Goal: Find specific page/section: Find specific page/section

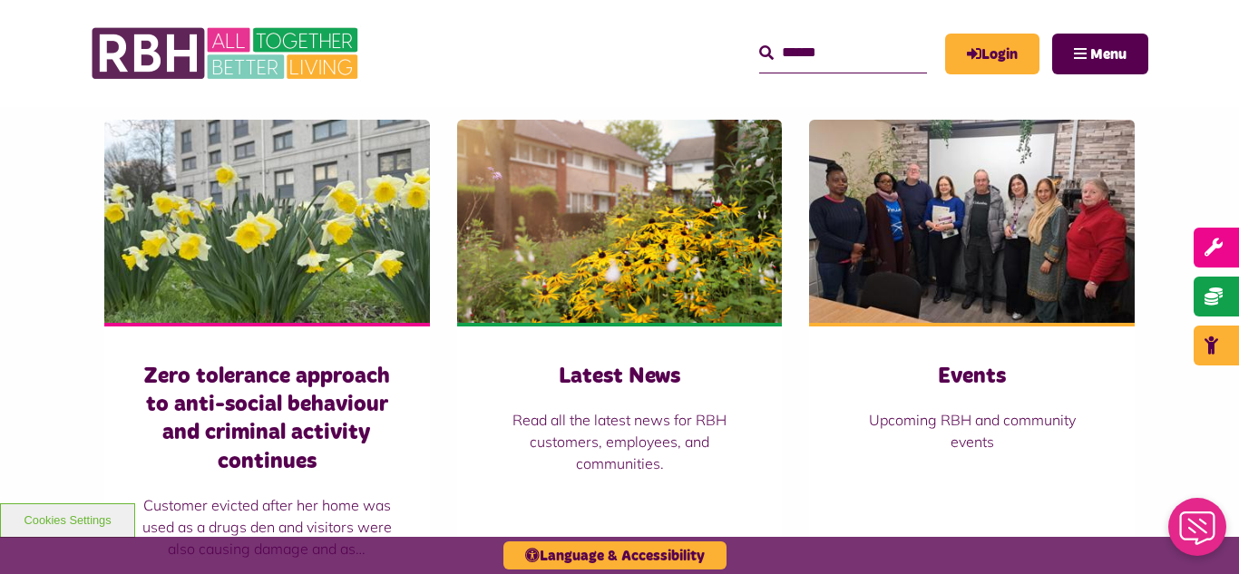
scroll to position [1270, 0]
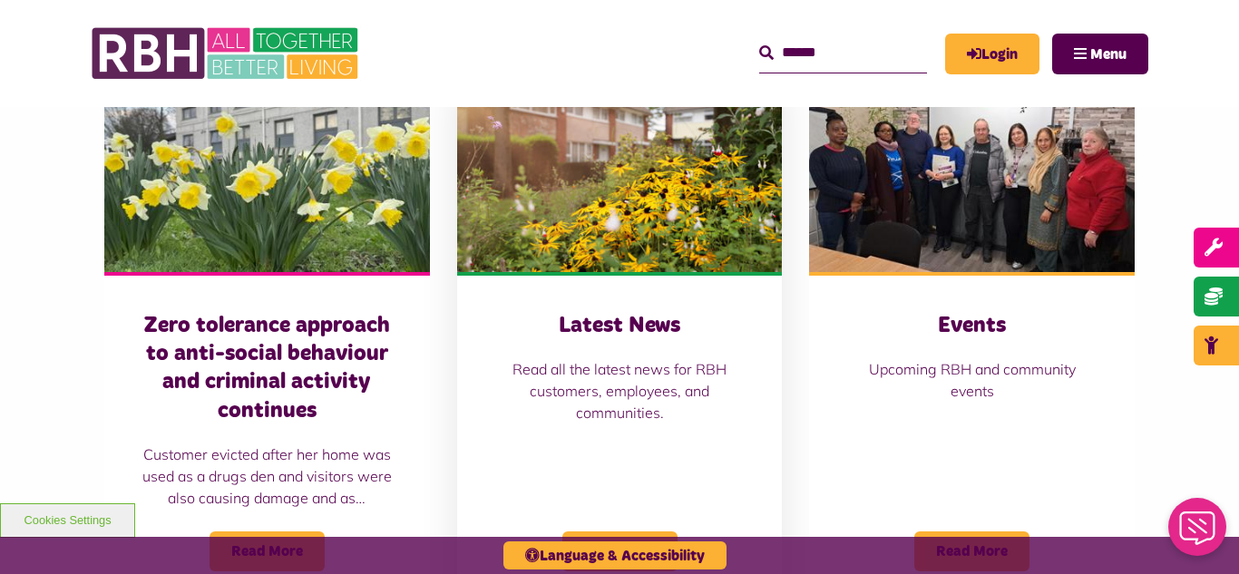
click at [579, 219] on img at bounding box center [620, 170] width 326 height 203
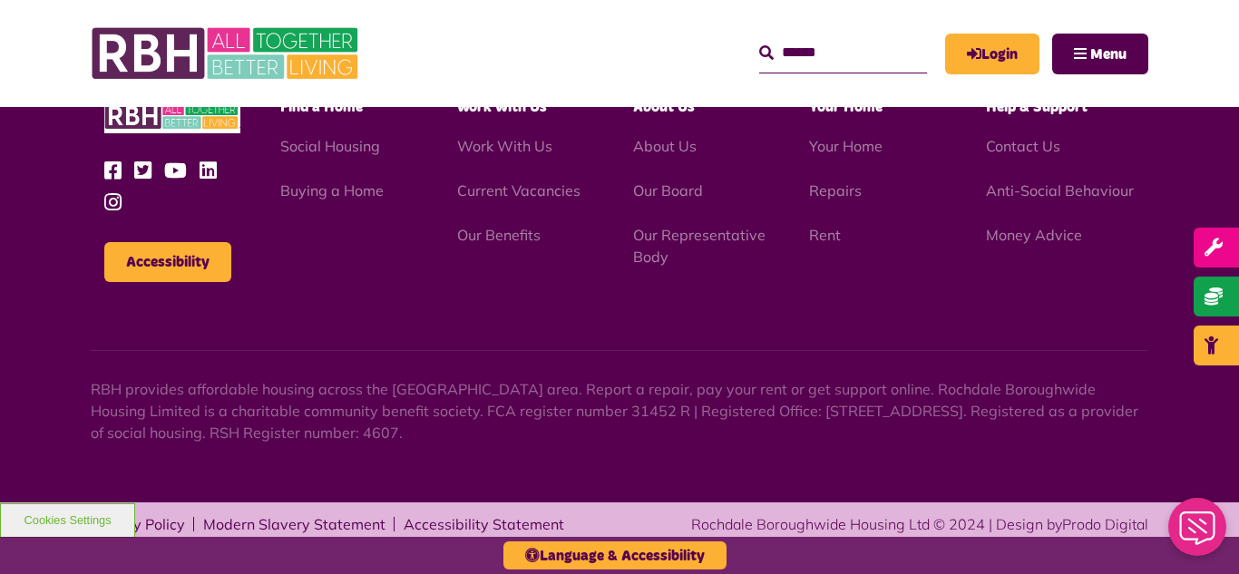
scroll to position [1974, 0]
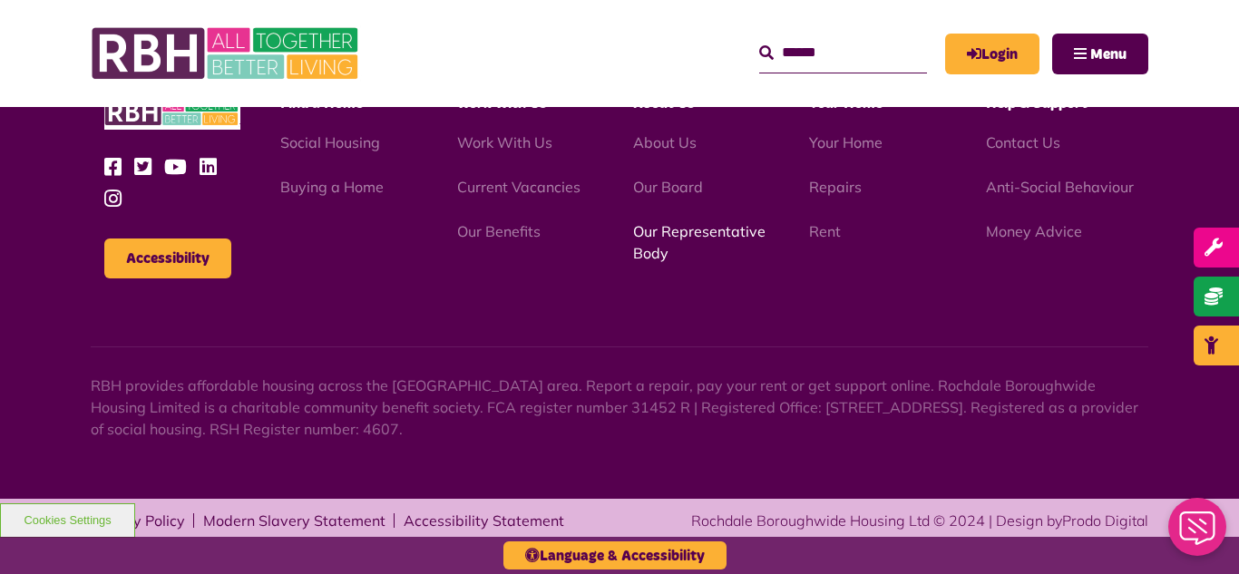
click at [673, 229] on link "Our Representative Body" at bounding box center [699, 242] width 132 height 40
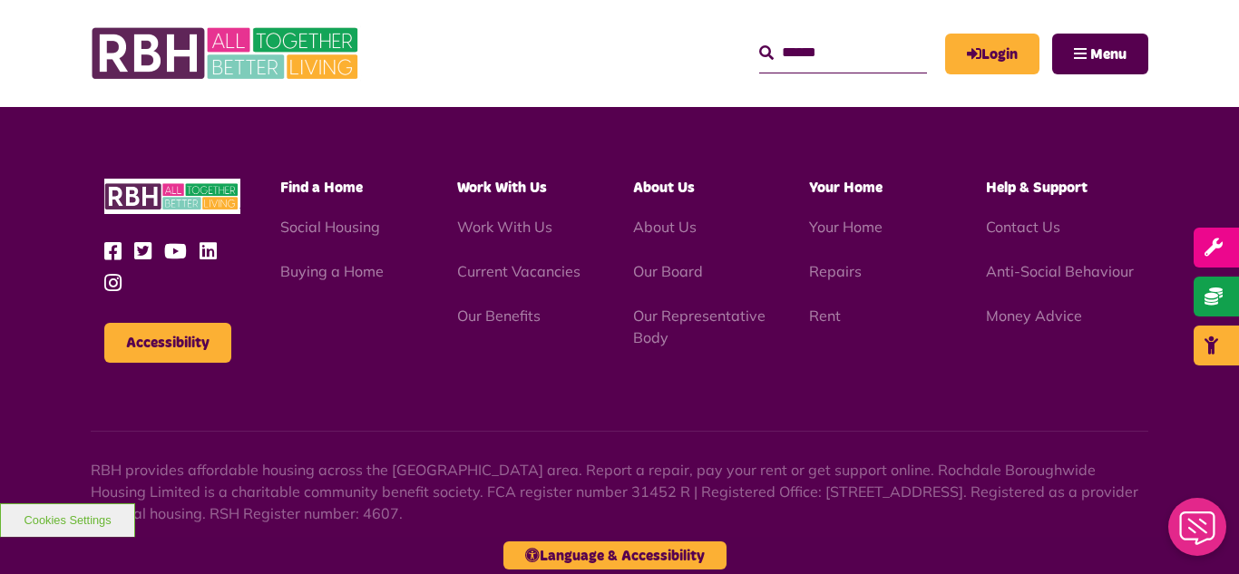
scroll to position [5265, 0]
